Goal: Transaction & Acquisition: Purchase product/service

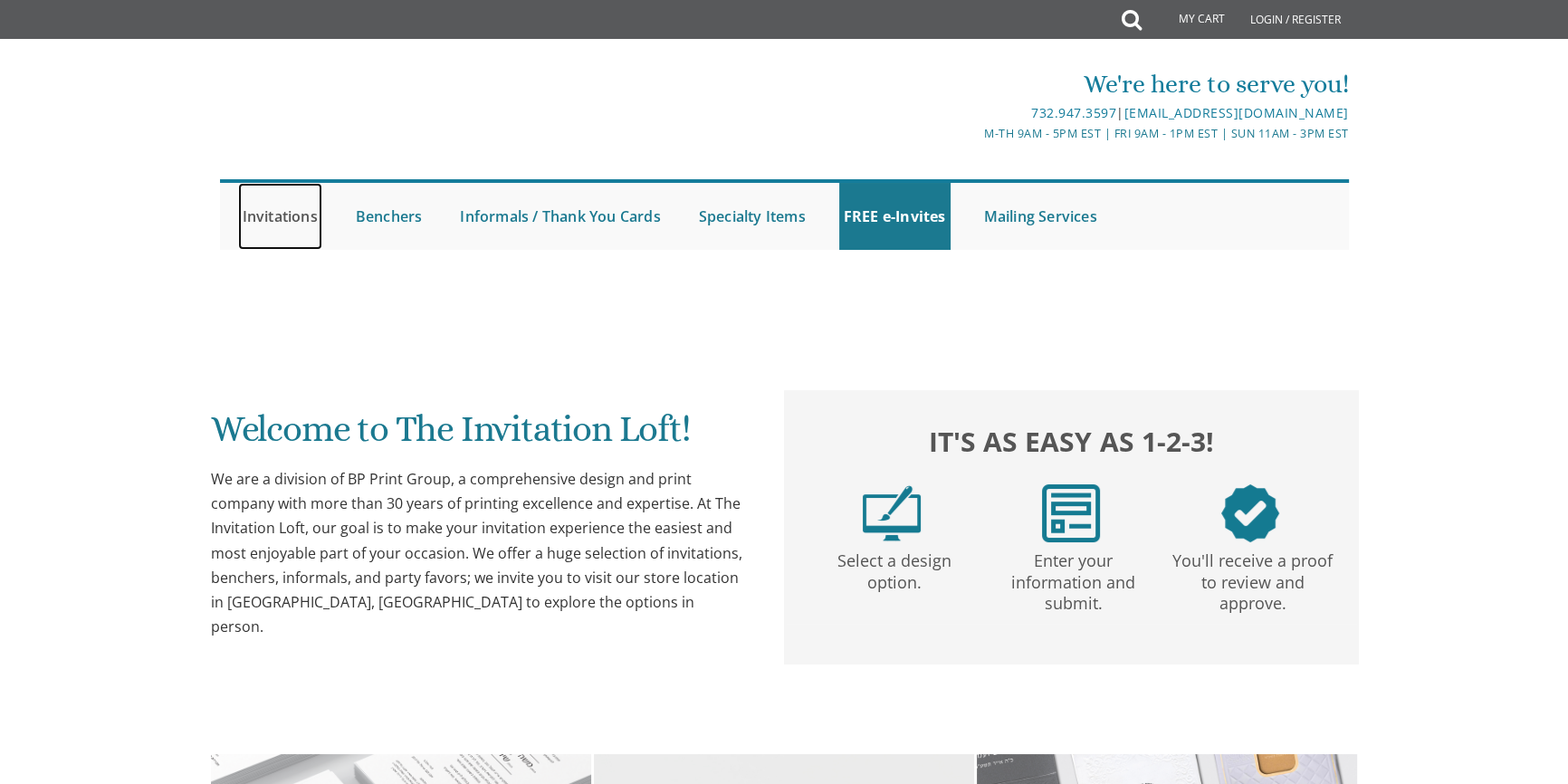
click at [294, 216] on link "Invitations" at bounding box center [280, 216] width 84 height 67
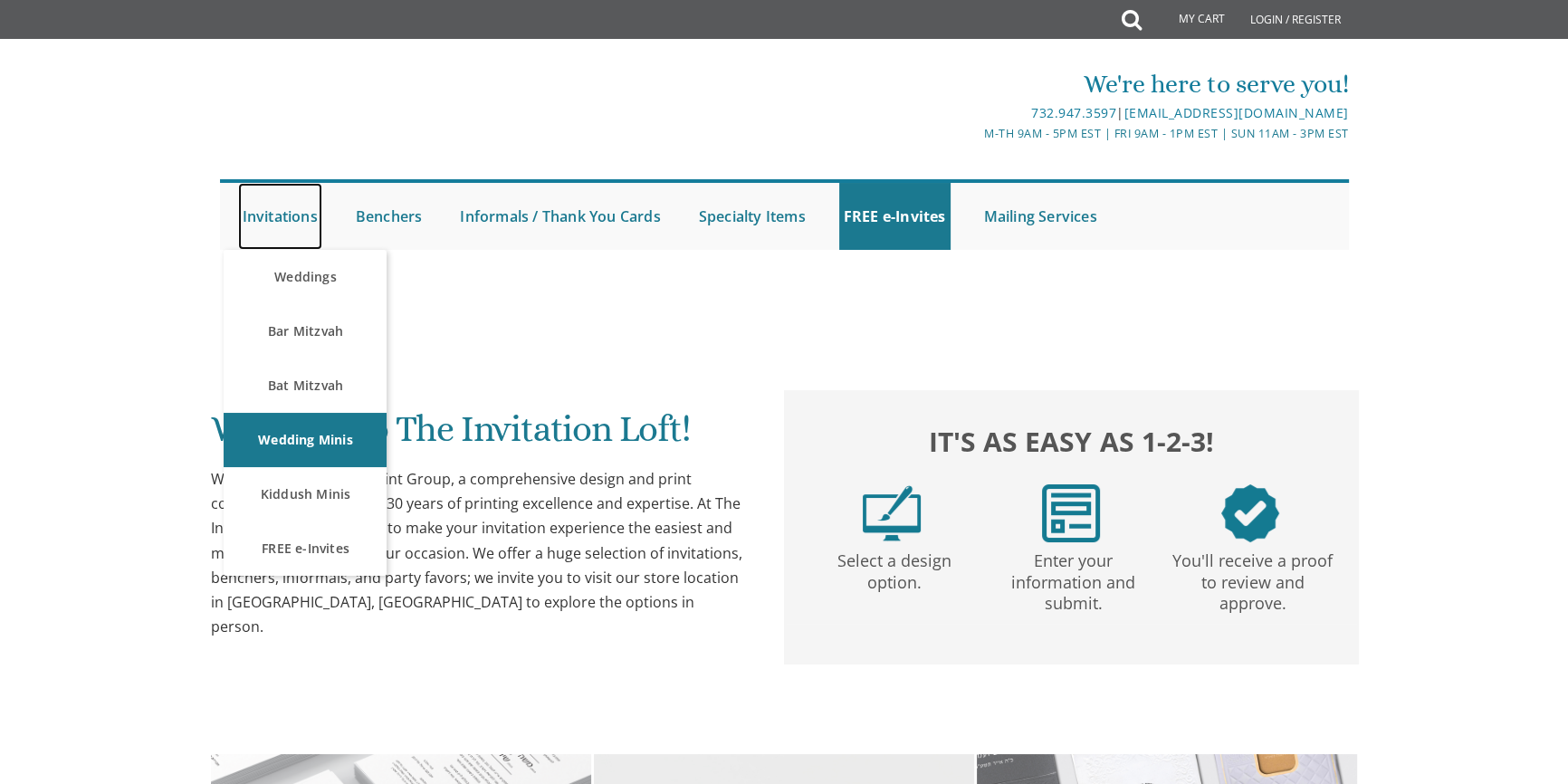
scroll to position [329, 0]
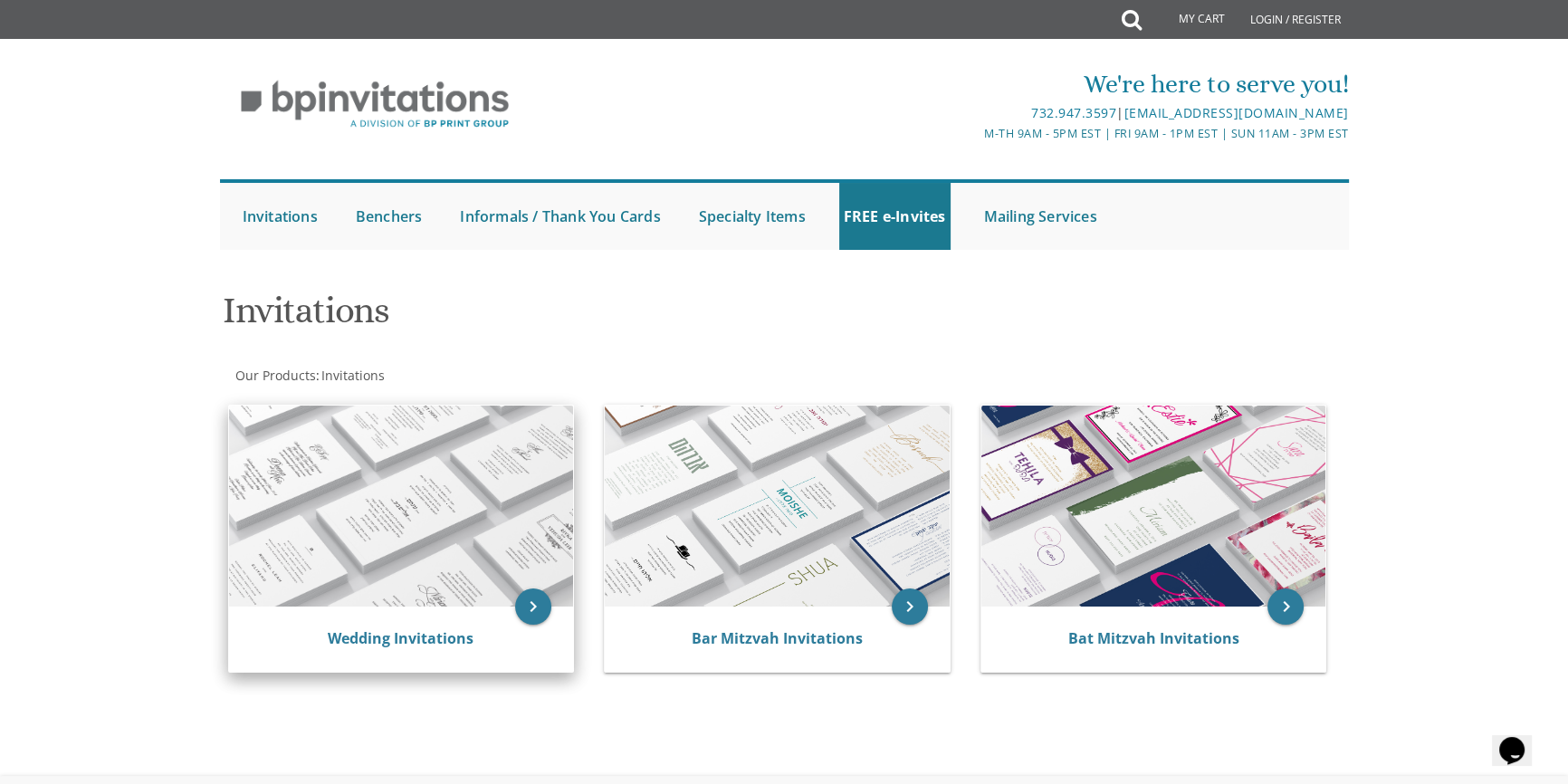
click at [395, 499] on img at bounding box center [402, 506] width 345 height 201
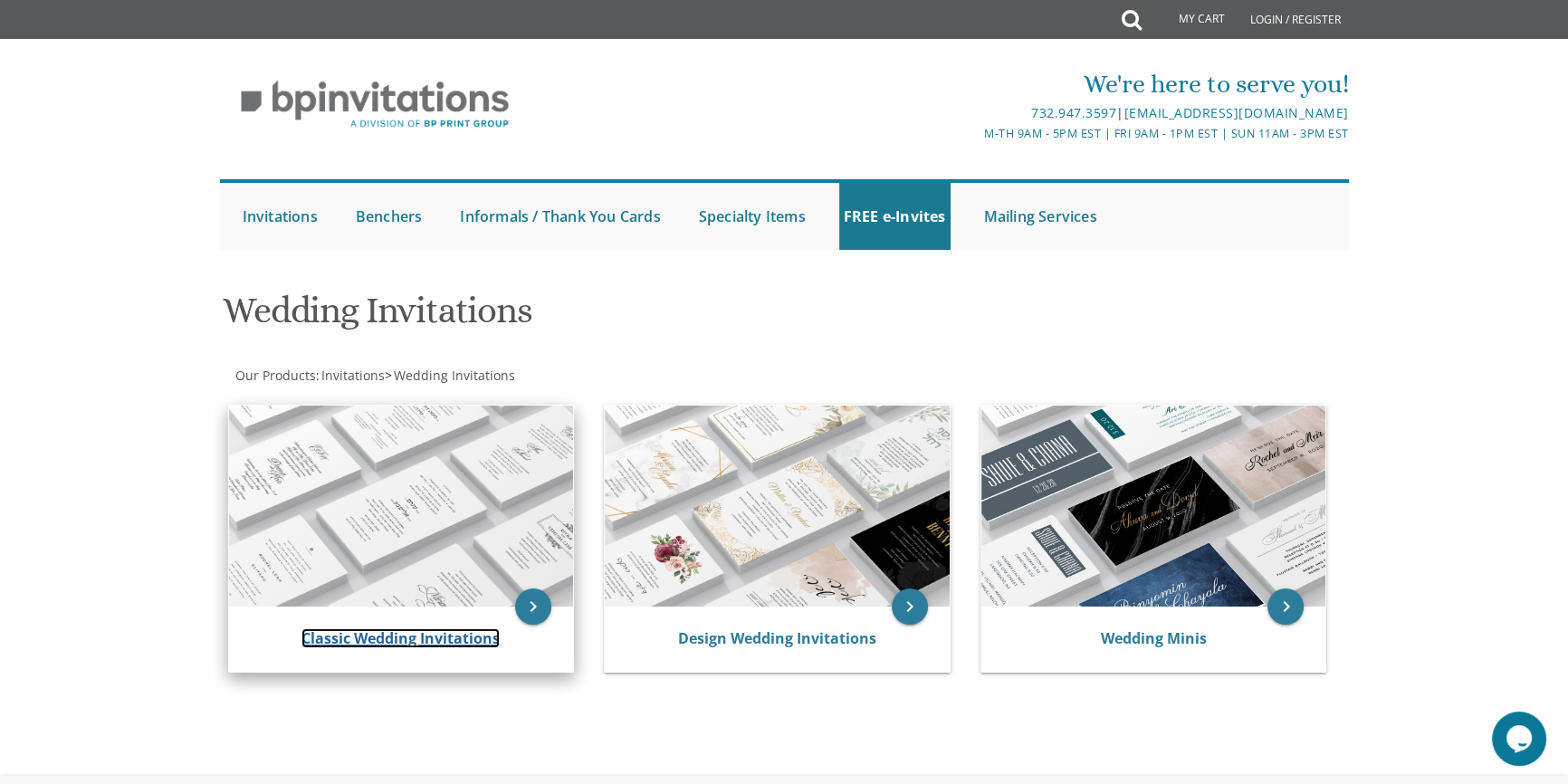
click at [415, 632] on link "Classic Wedding Invitations" at bounding box center [400, 638] width 199 height 20
click at [440, 635] on link "Classic Wedding Invitations" at bounding box center [400, 638] width 199 height 20
click at [530, 610] on icon "keyboard_arrow_right" at bounding box center [533, 606] width 36 height 36
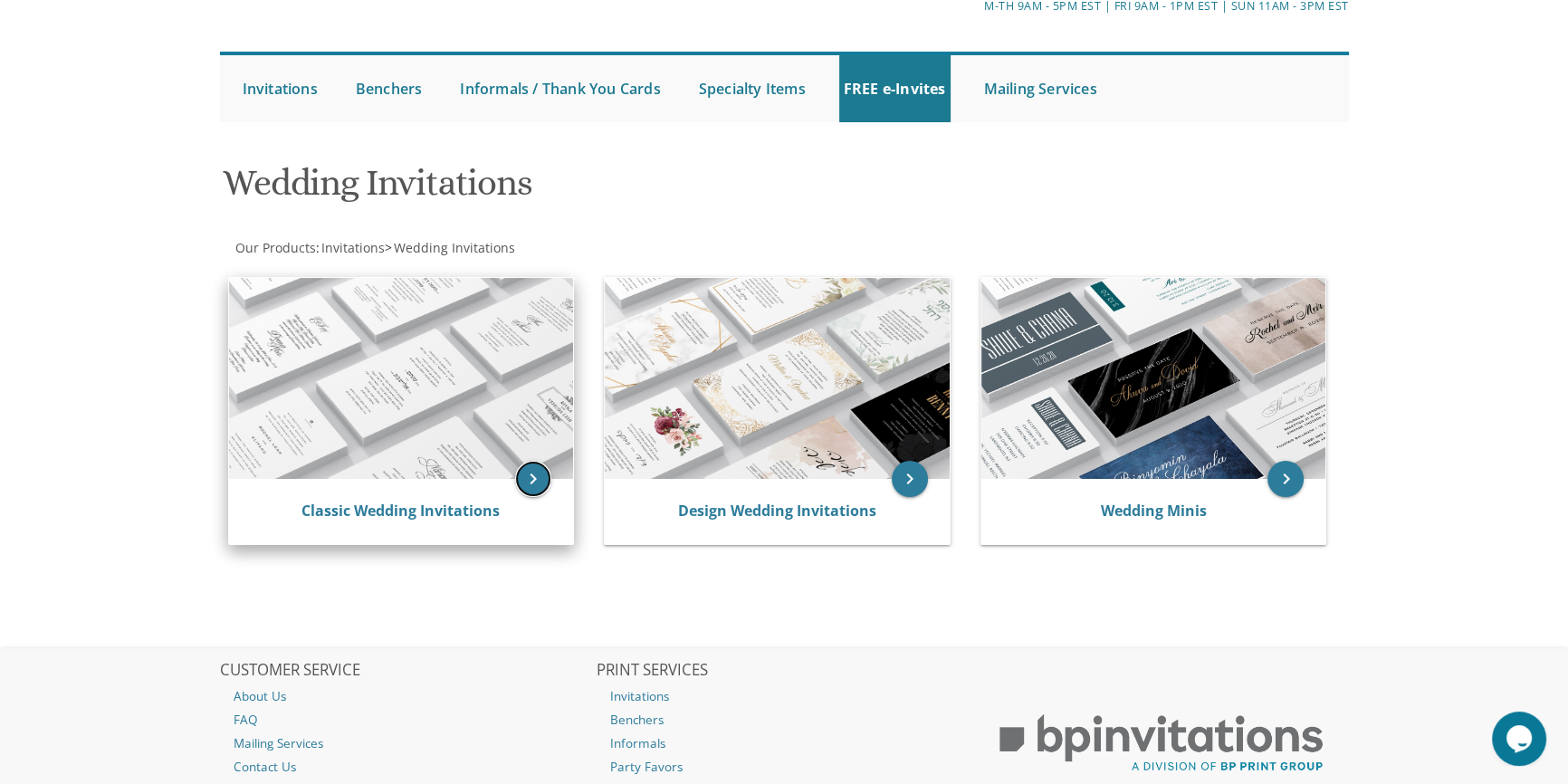
scroll to position [164, 0]
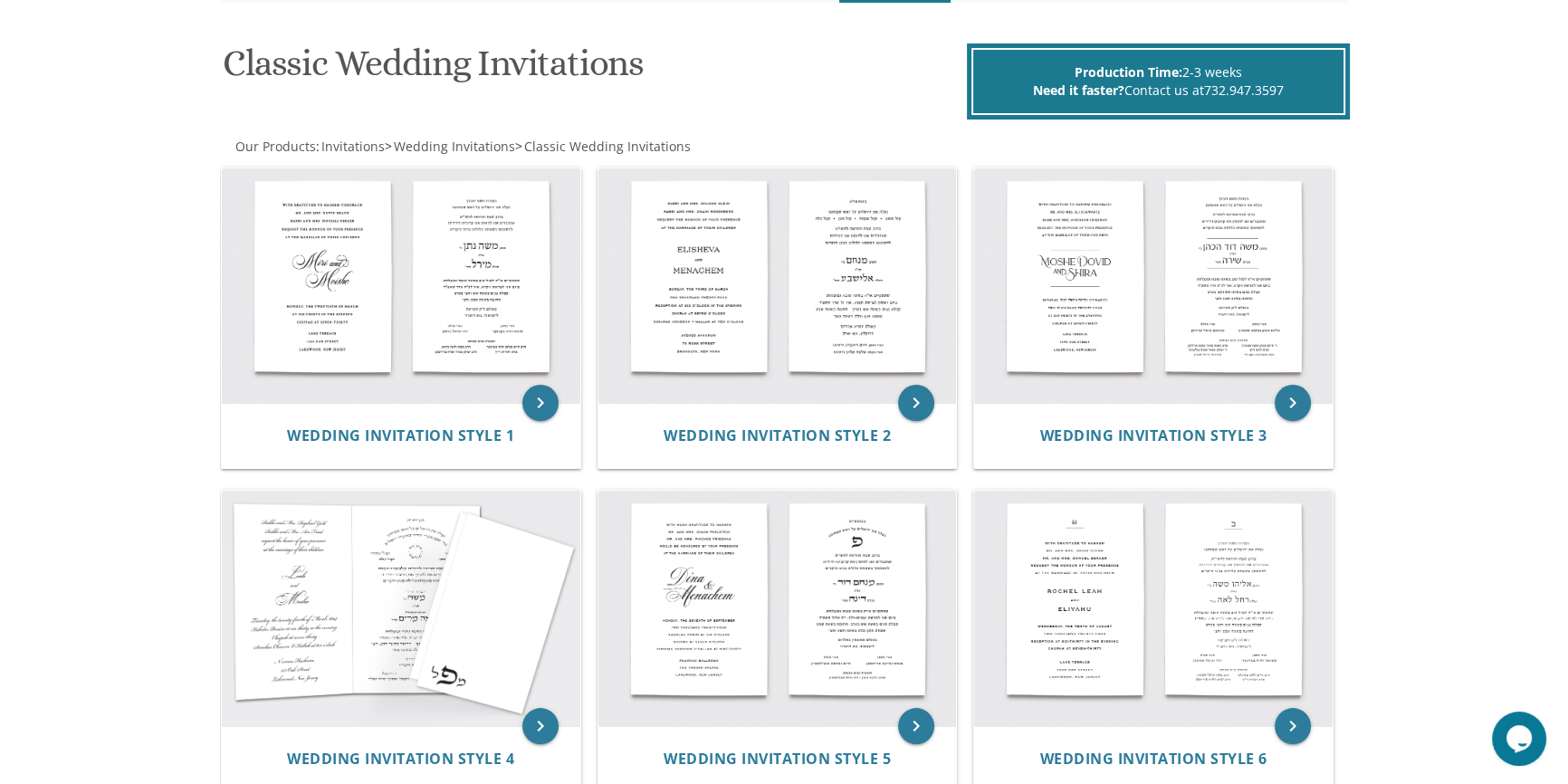
scroll to position [246, 0]
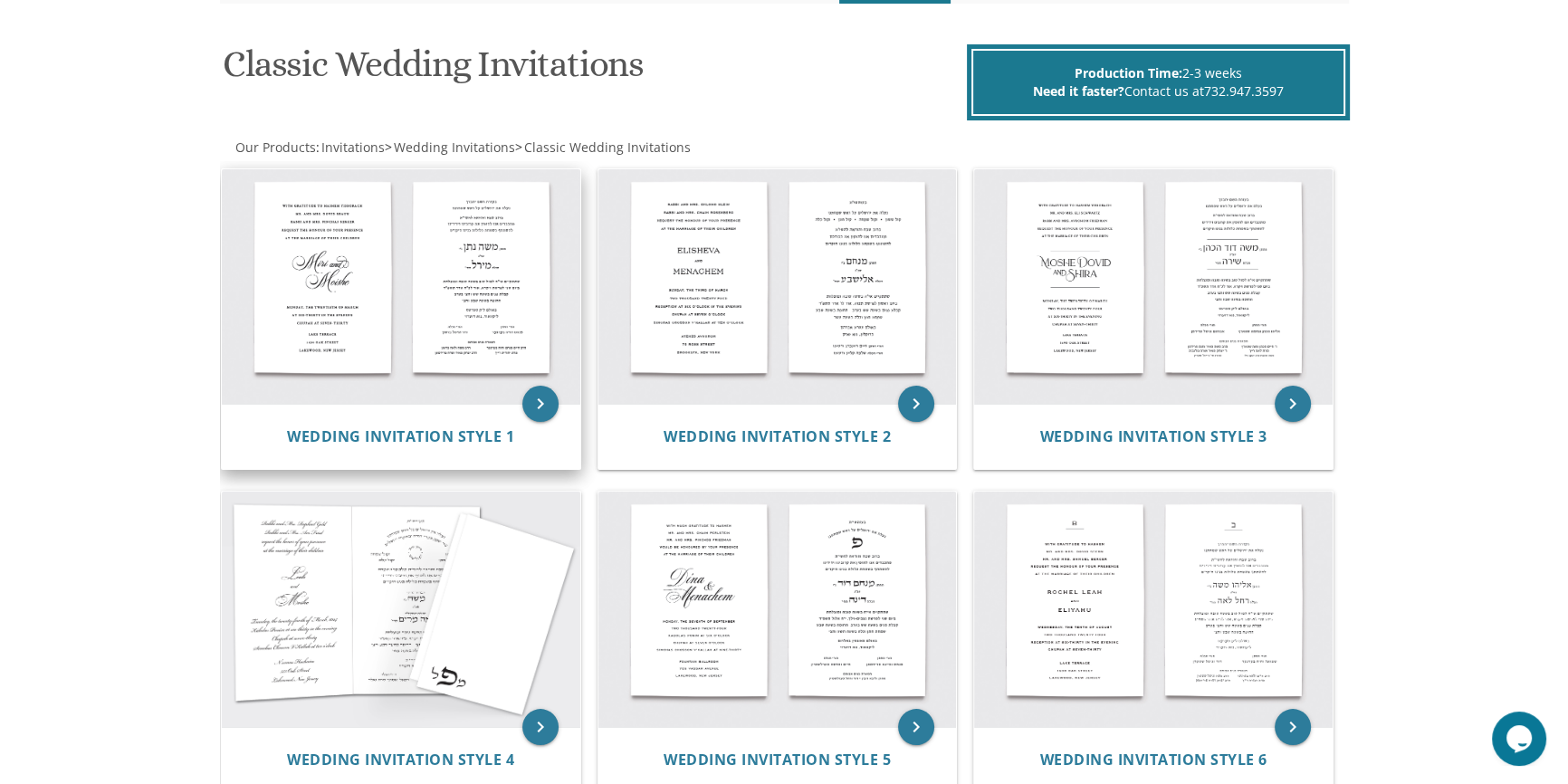
click at [447, 293] on img at bounding box center [401, 287] width 359 height 236
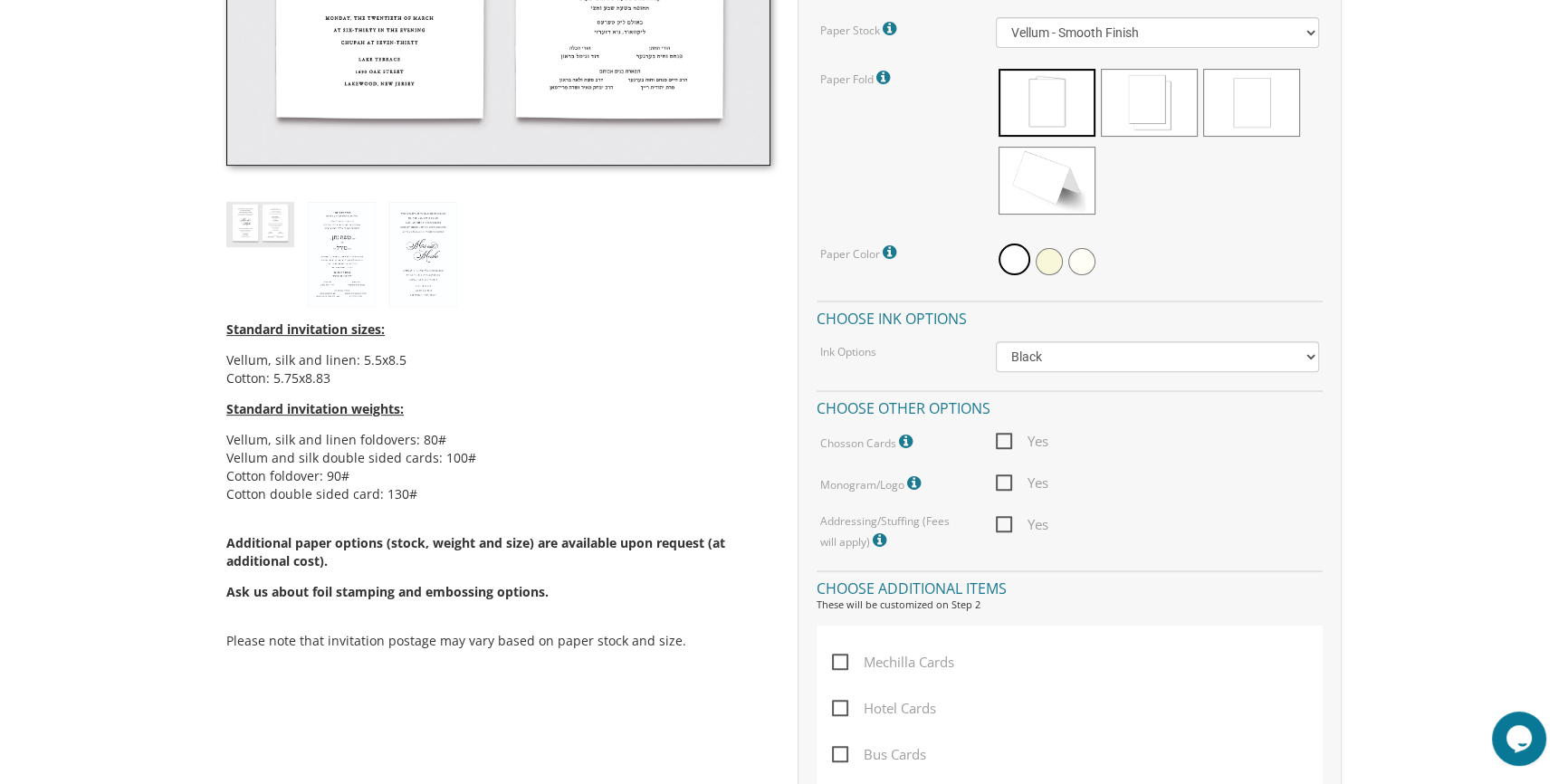
scroll to position [576, 0]
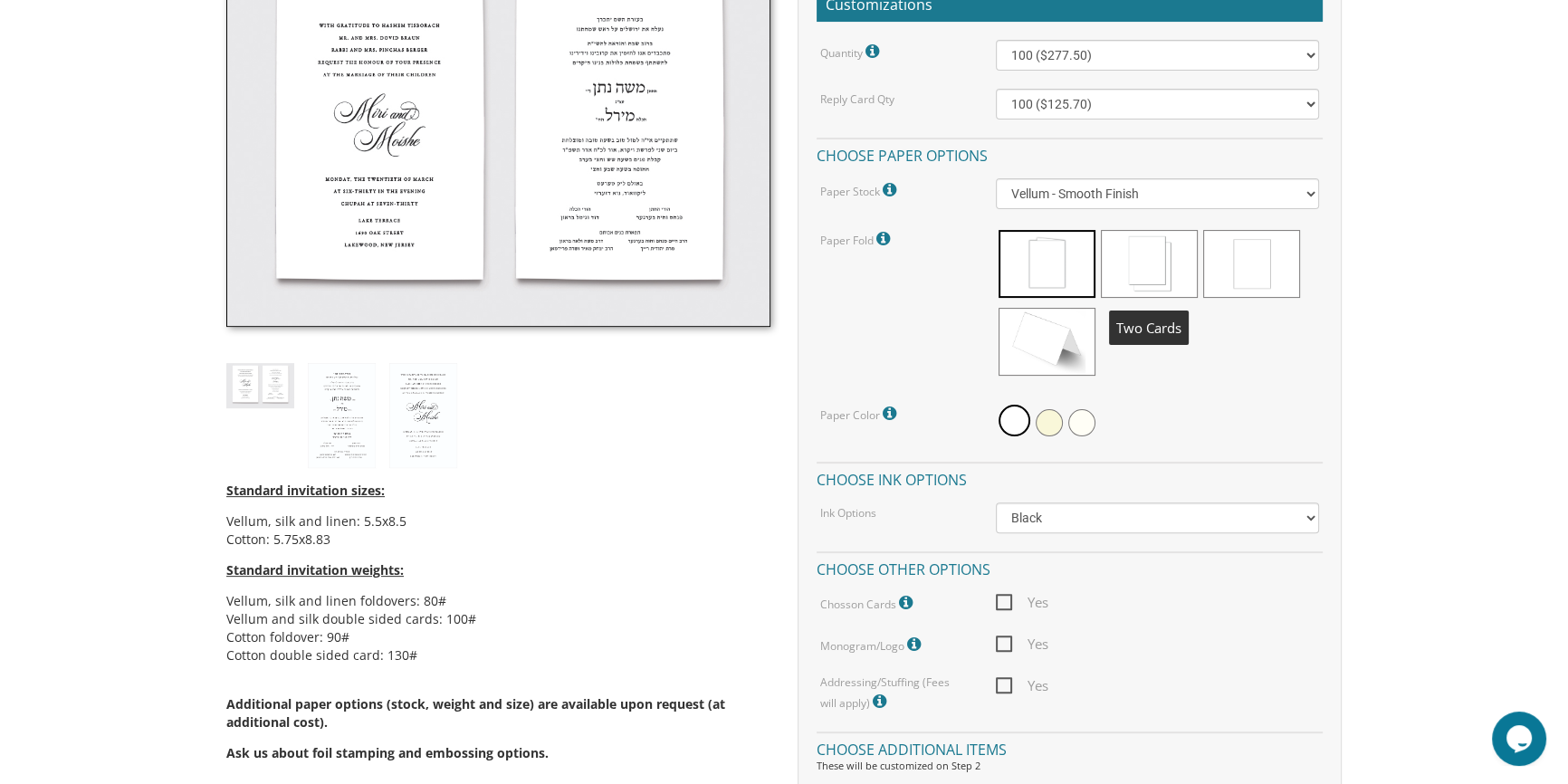
click at [1148, 263] on span at bounding box center [1149, 264] width 97 height 68
click at [883, 236] on icon at bounding box center [885, 239] width 18 height 16
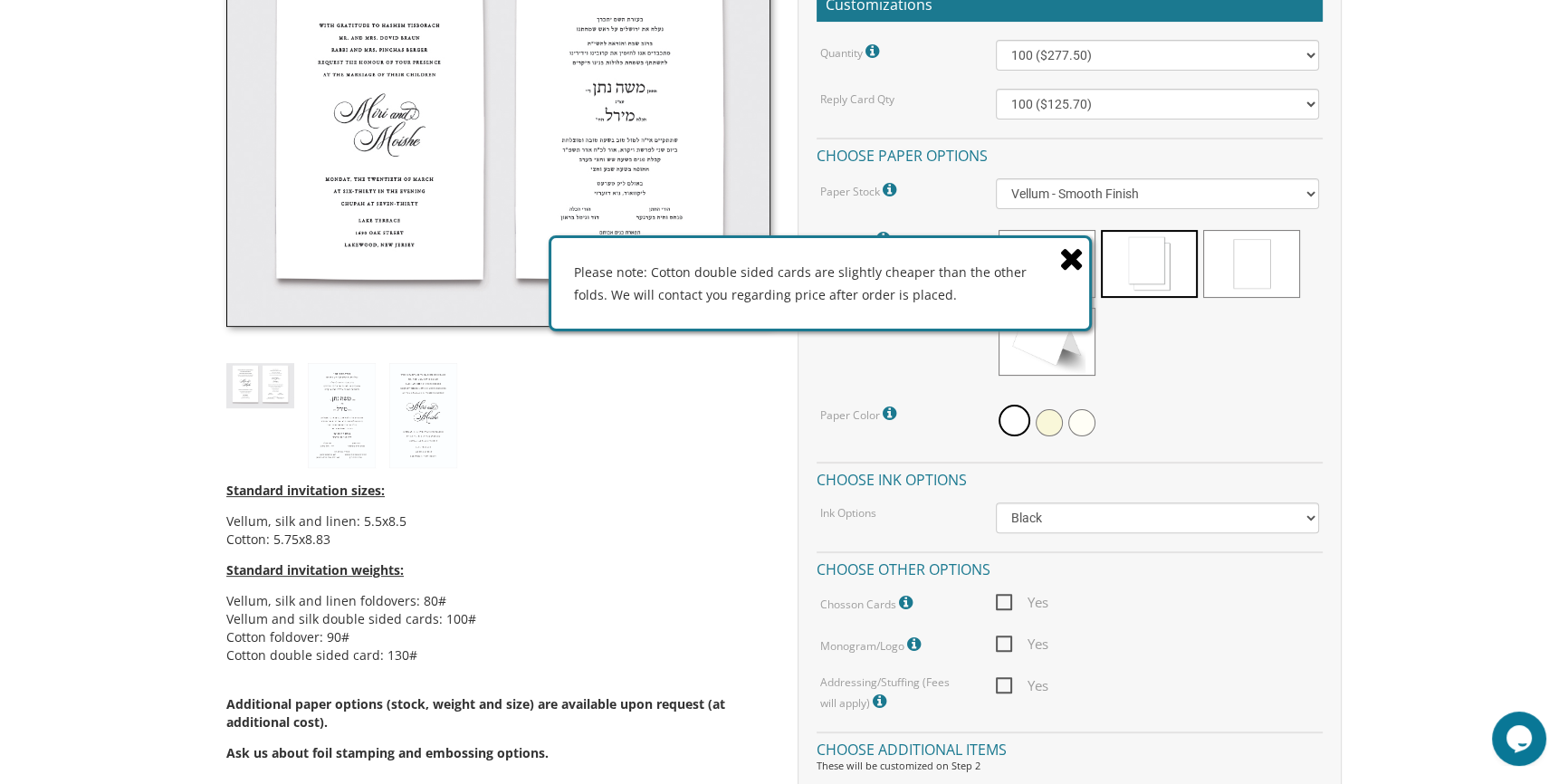
click at [1071, 258] on icon at bounding box center [1071, 258] width 25 height 32
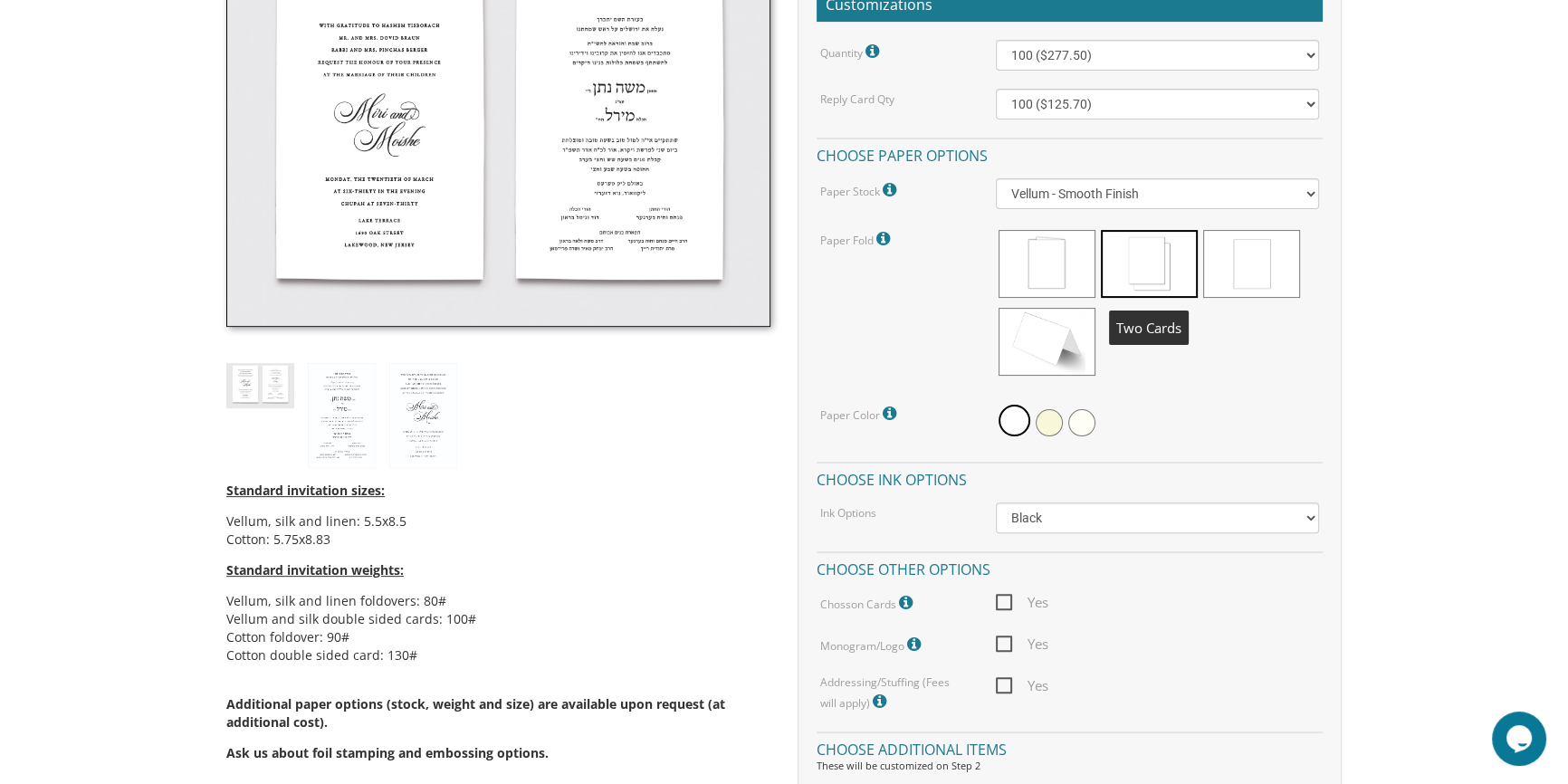
click at [1126, 266] on span at bounding box center [1149, 264] width 97 height 68
click at [1113, 187] on select "Vellum - Smooth Finish Linen - Subtle Embossed Crosshatch Texture Silk - Soft, …" at bounding box center [1158, 193] width 324 height 31
click at [815, 296] on div "Paper Fold Please note: Cotton double sided cards are slightly cheaper than the…" at bounding box center [1069, 306] width 527 height 157
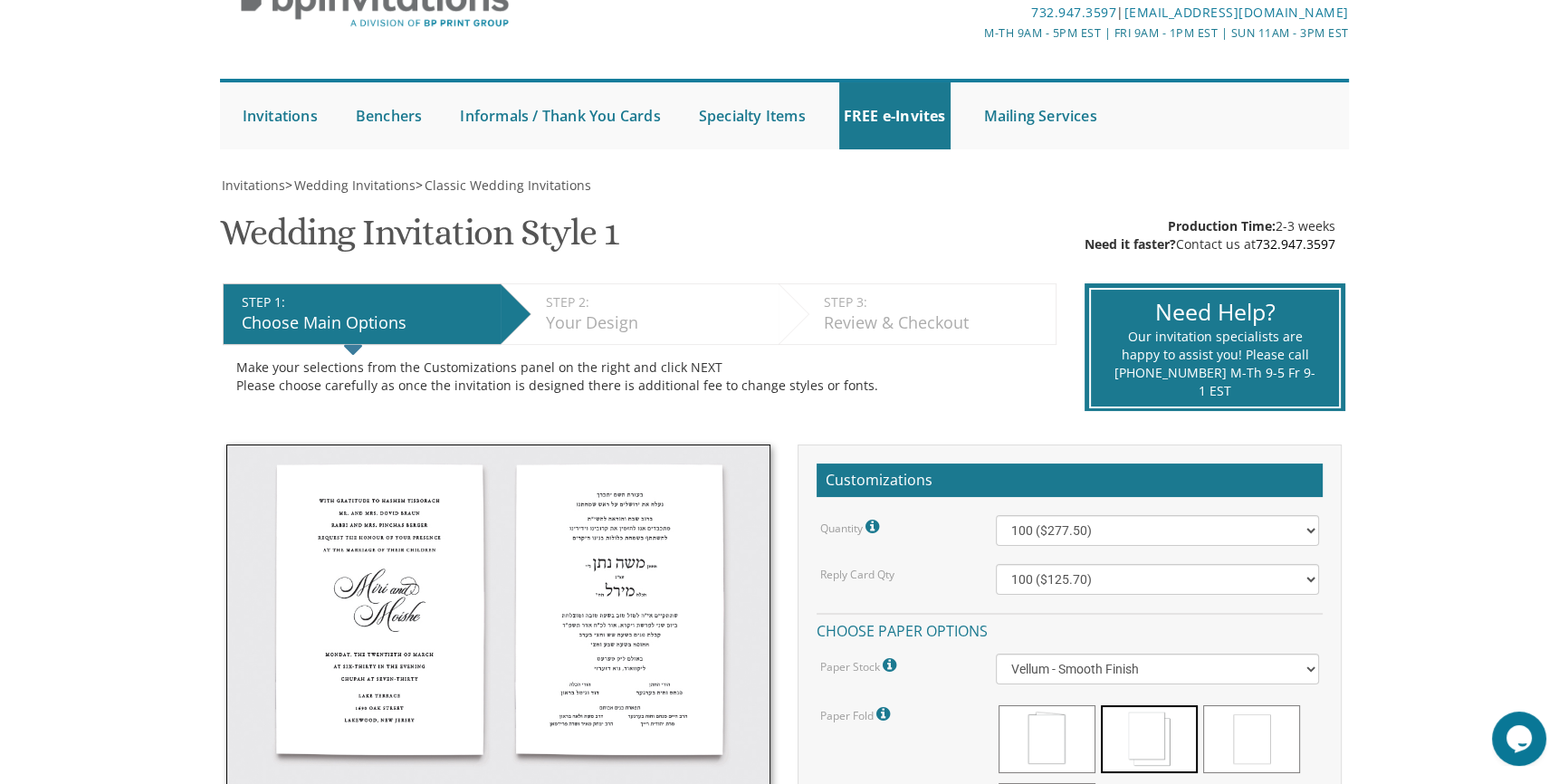
scroll to position [0, 0]
